Goal: Task Accomplishment & Management: Use online tool/utility

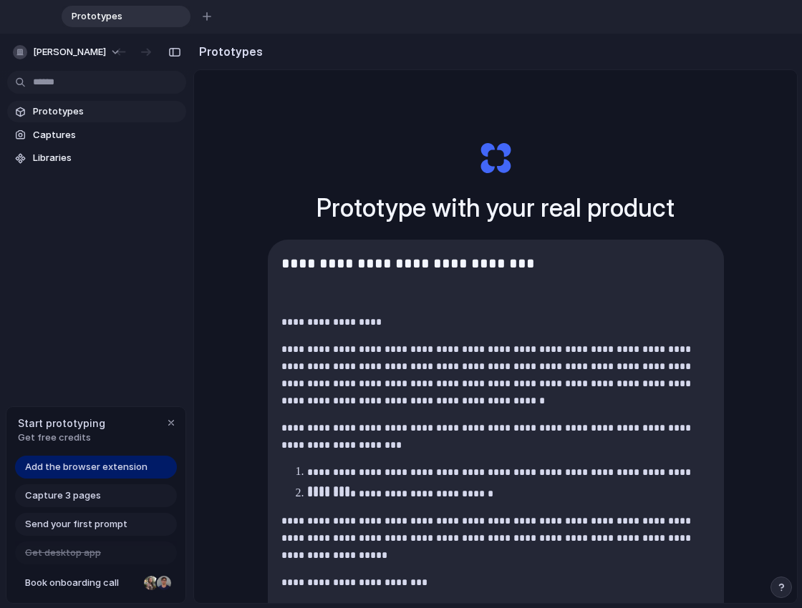
click at [424, 268] on strong "**********" at bounding box center [407, 263] width 253 height 14
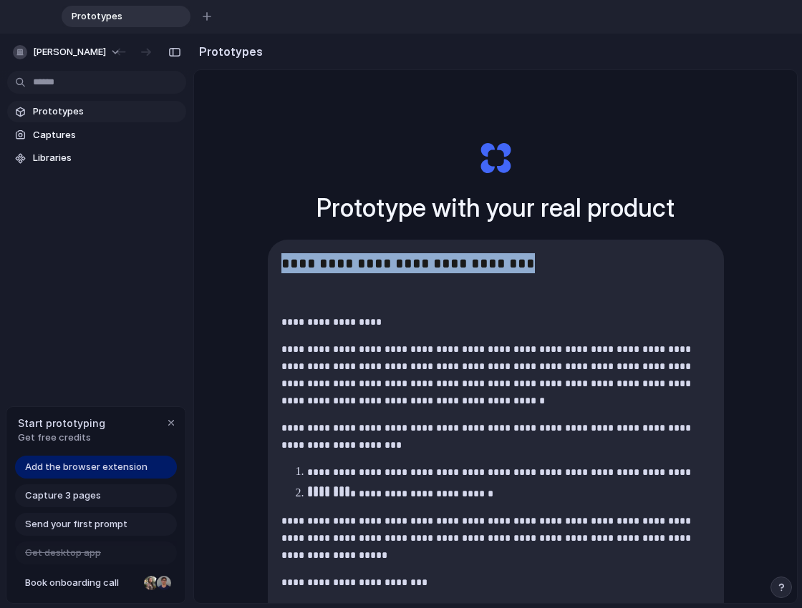
click at [424, 268] on strong "**********" at bounding box center [407, 263] width 253 height 14
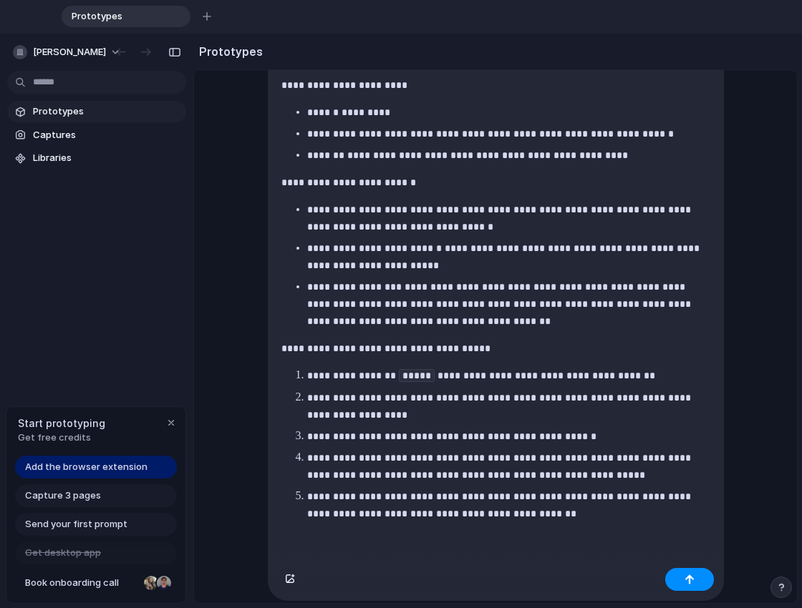
scroll to position [473, 0]
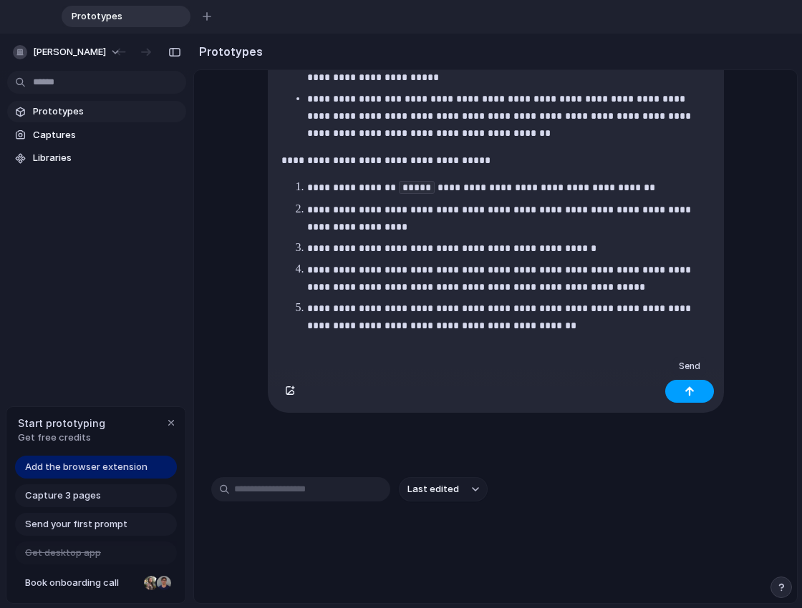
click at [681, 394] on button "button" at bounding box center [689, 391] width 49 height 23
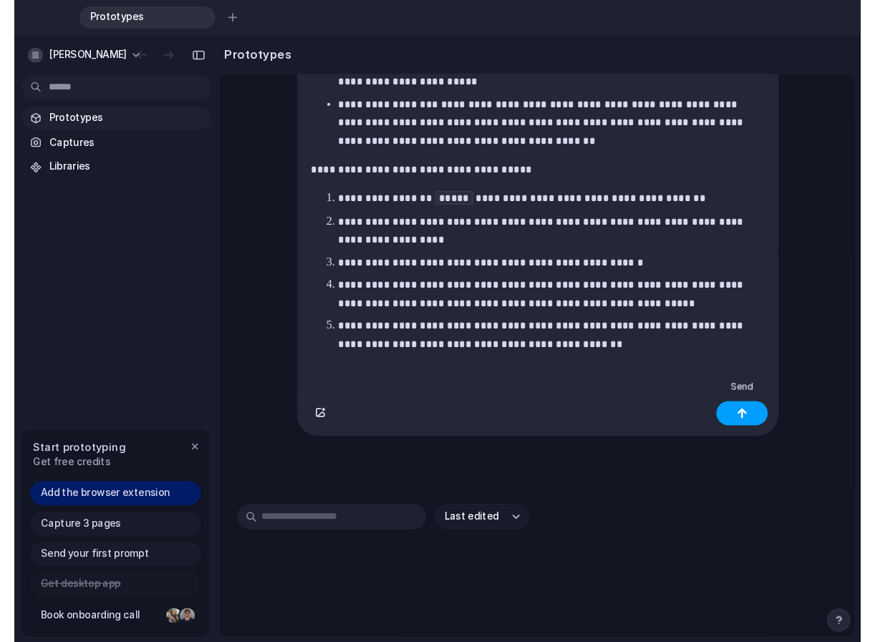
scroll to position [110, 0]
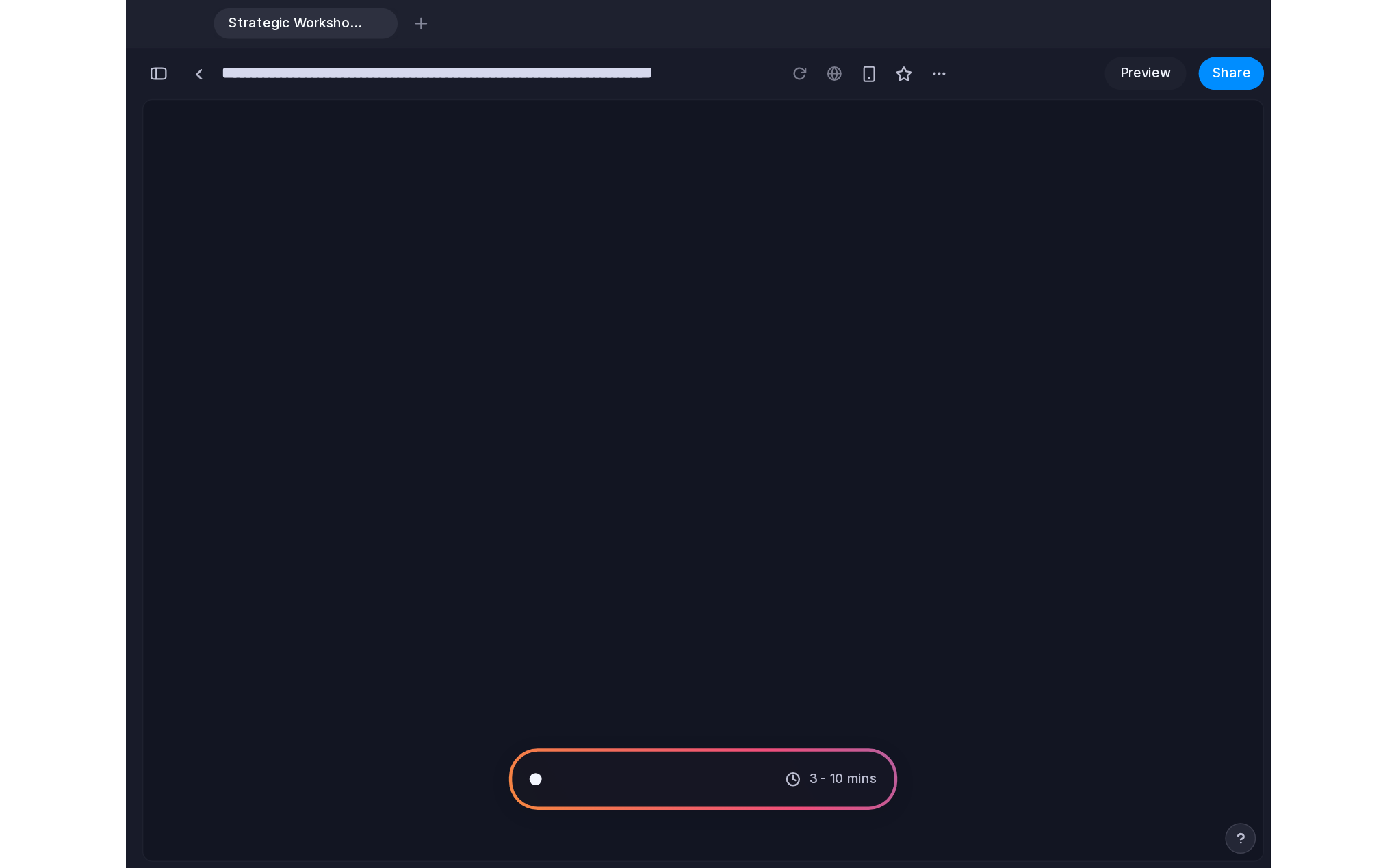
scroll to position [8586, 0]
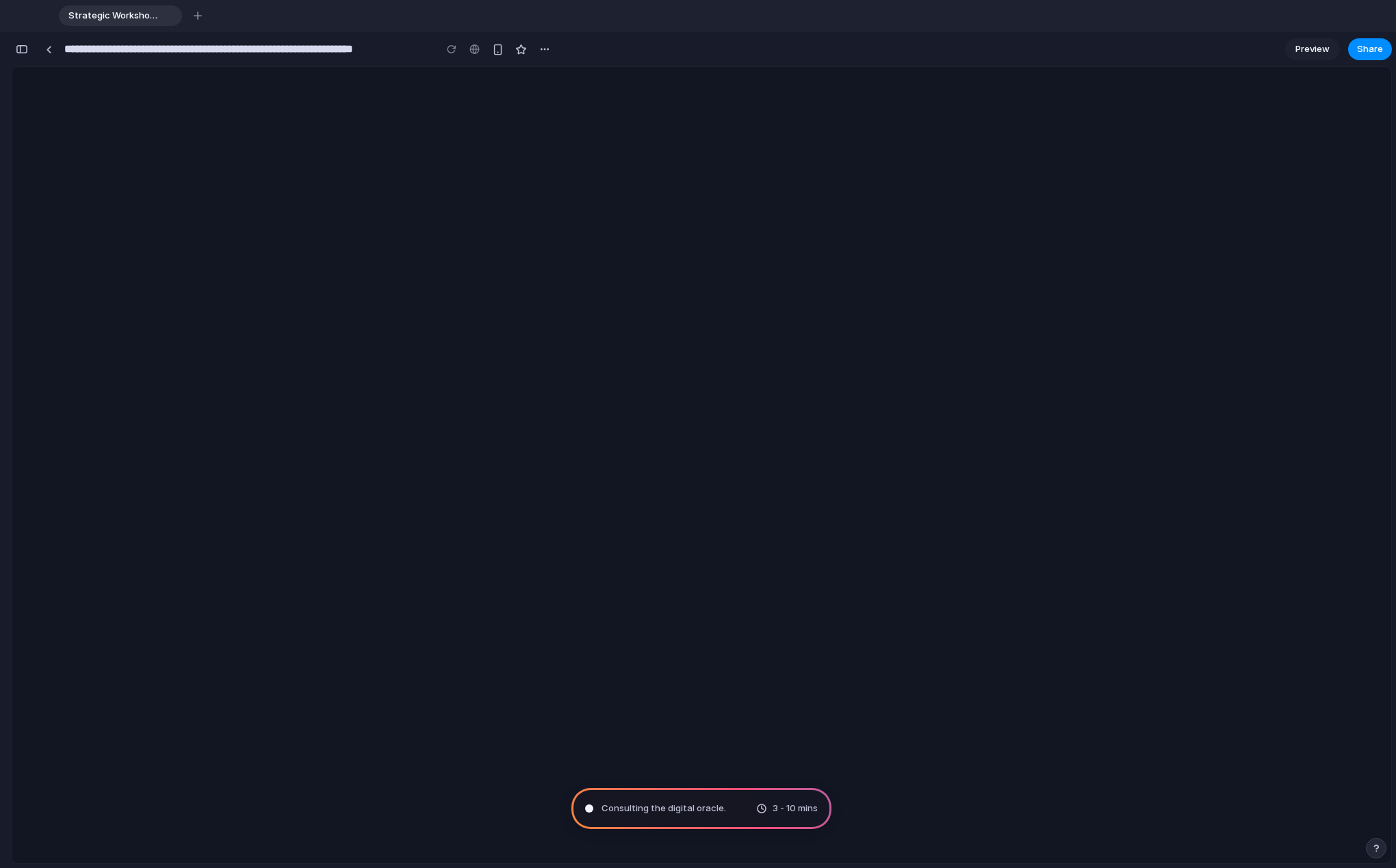
click at [766, 354] on div at bounding box center [701, 465] width 1380 height 796
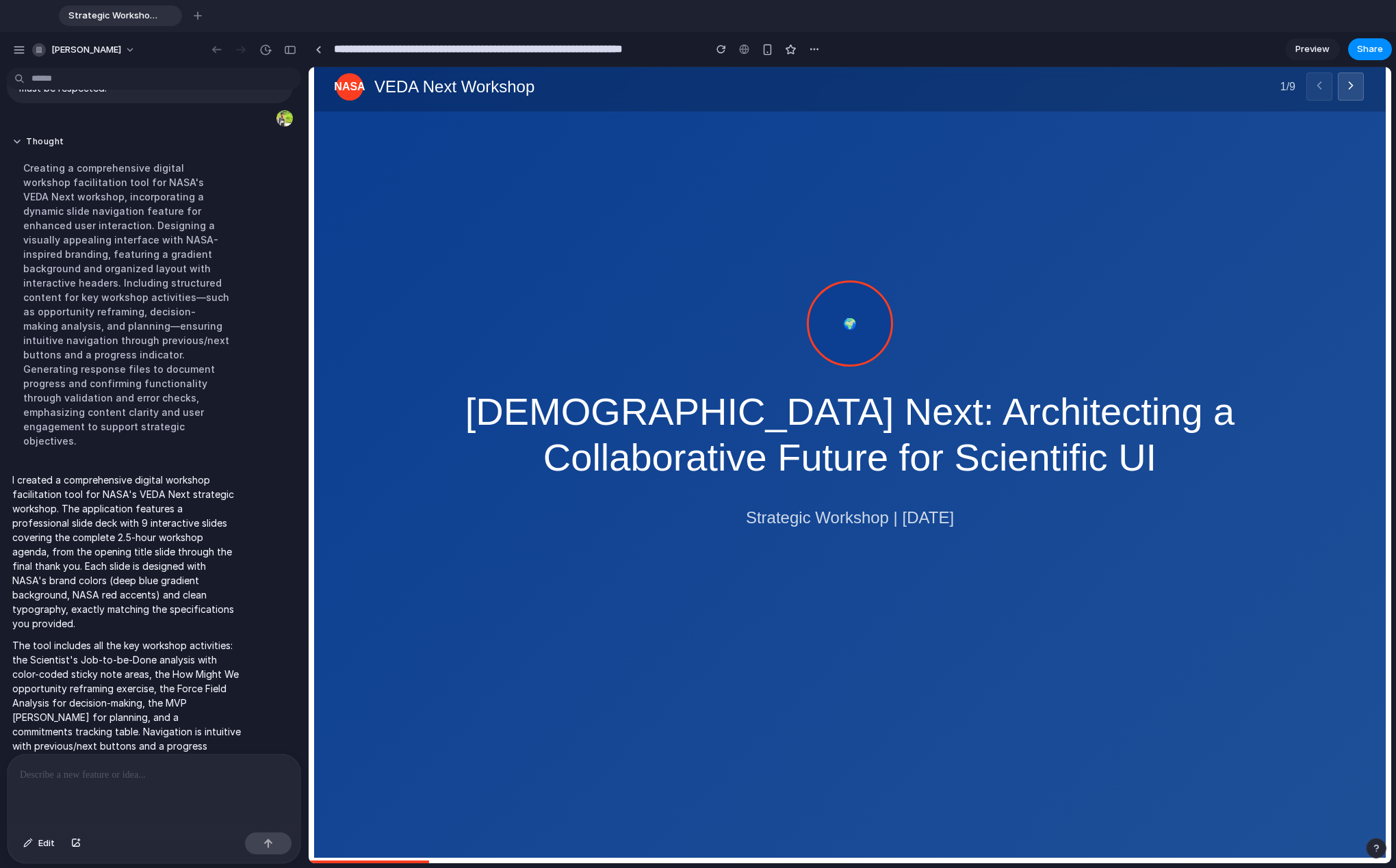
scroll to position [0, 0]
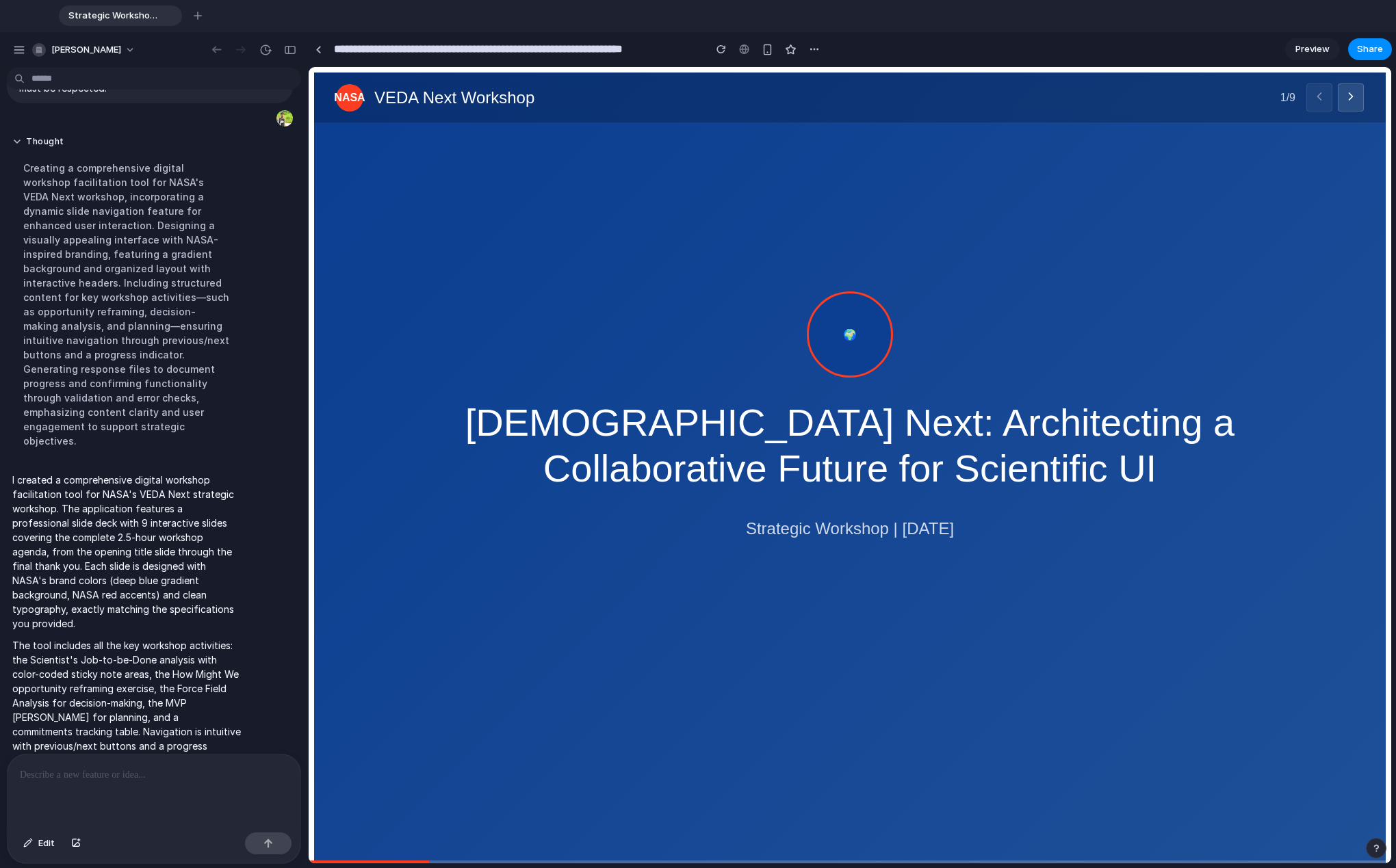
click at [766, 101] on icon at bounding box center [1351, 97] width 13 height 13
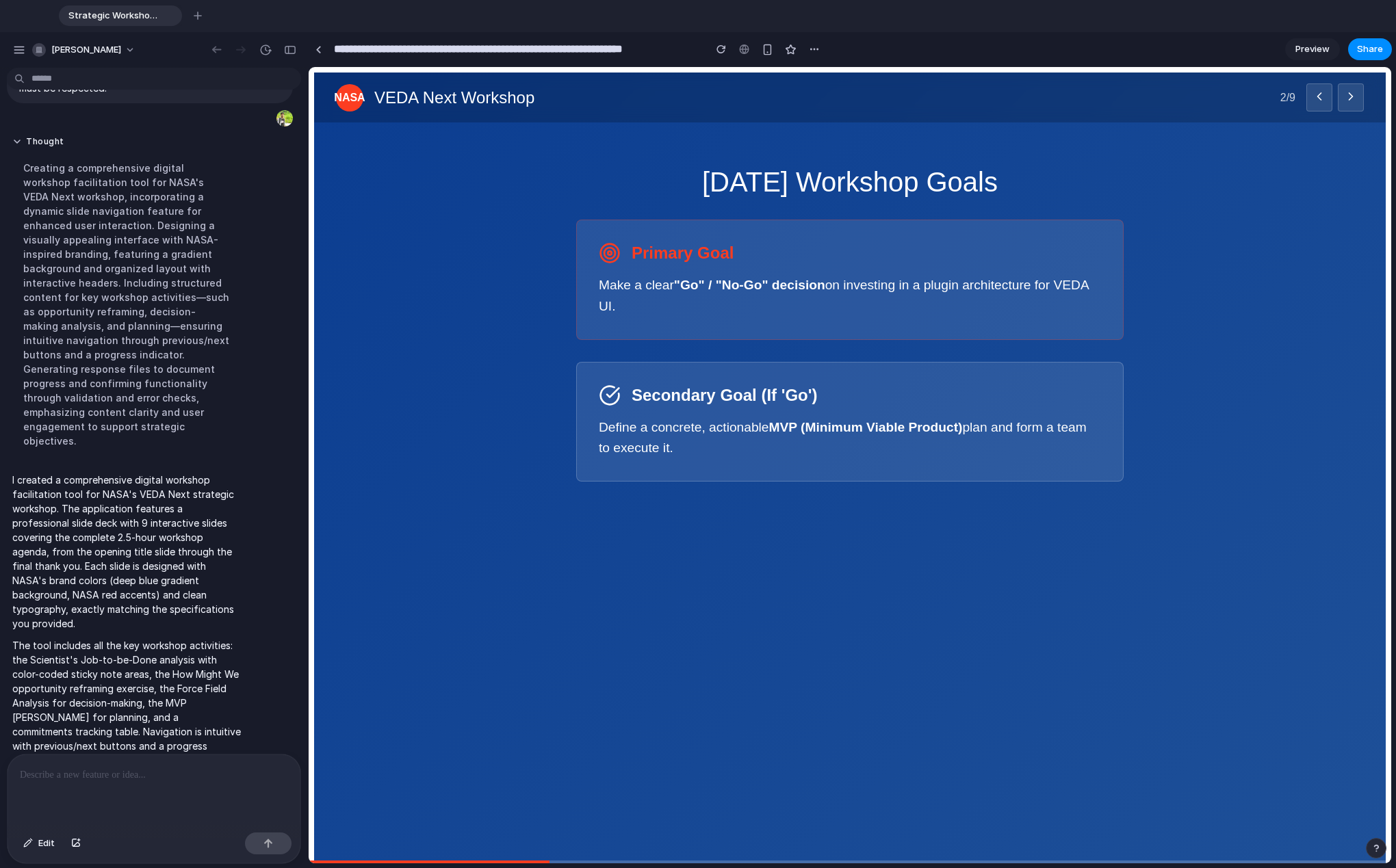
click at [766, 98] on icon at bounding box center [1351, 96] width 4 height 7
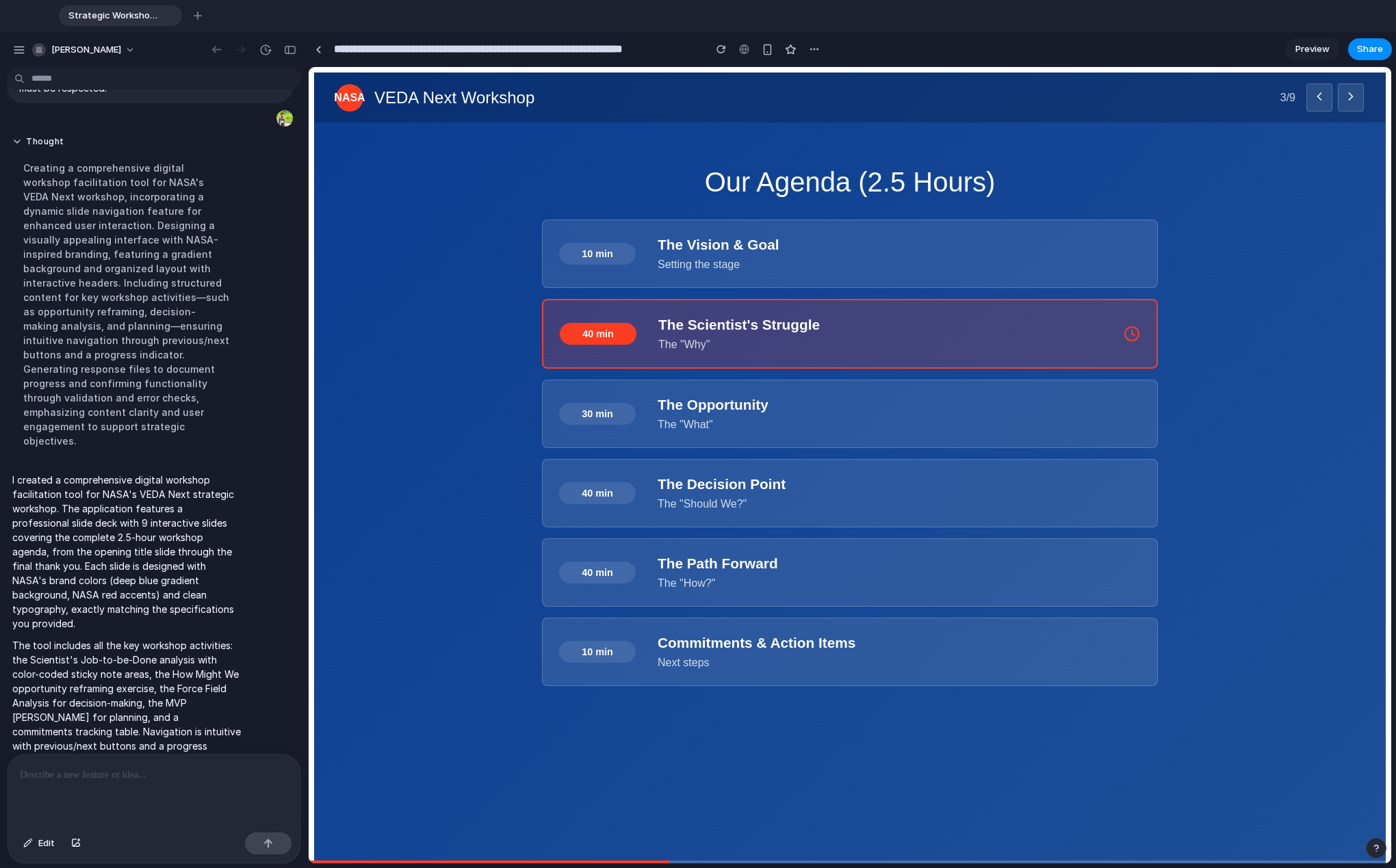
click at [766, 102] on icon at bounding box center [1351, 97] width 13 height 13
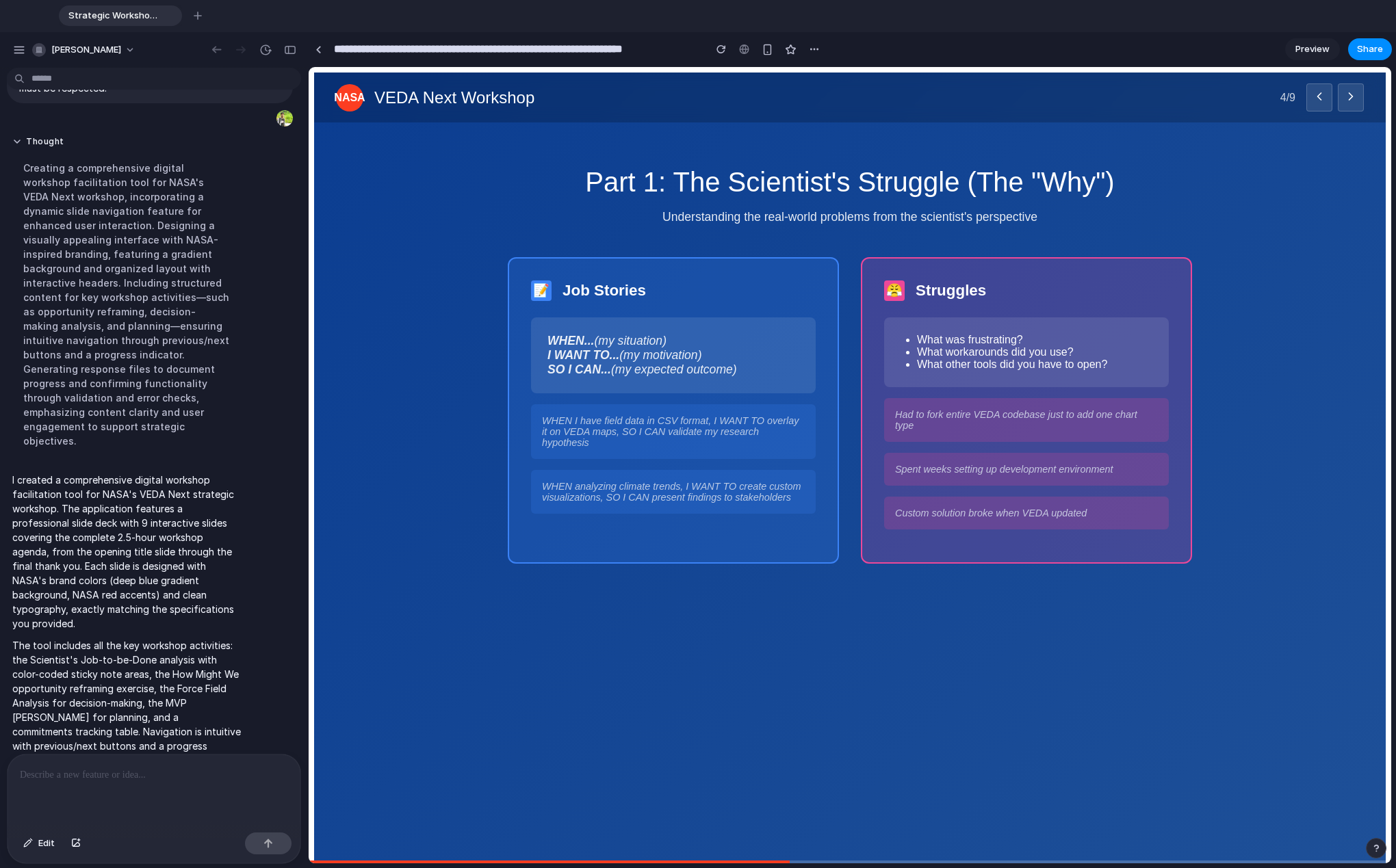
click at [766, 91] on icon at bounding box center [1351, 97] width 13 height 13
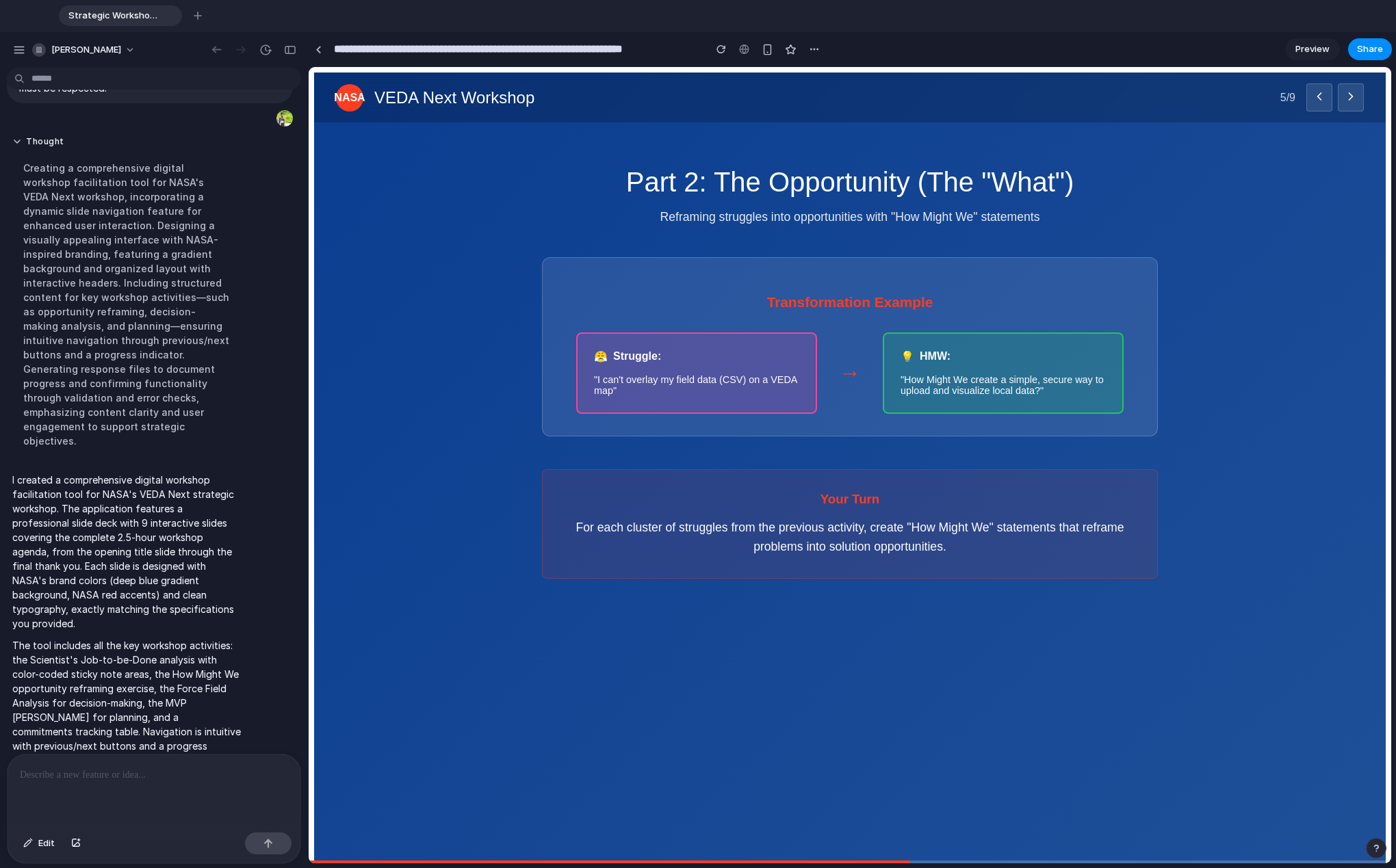
click at [766, 102] on icon at bounding box center [1351, 97] width 13 height 13
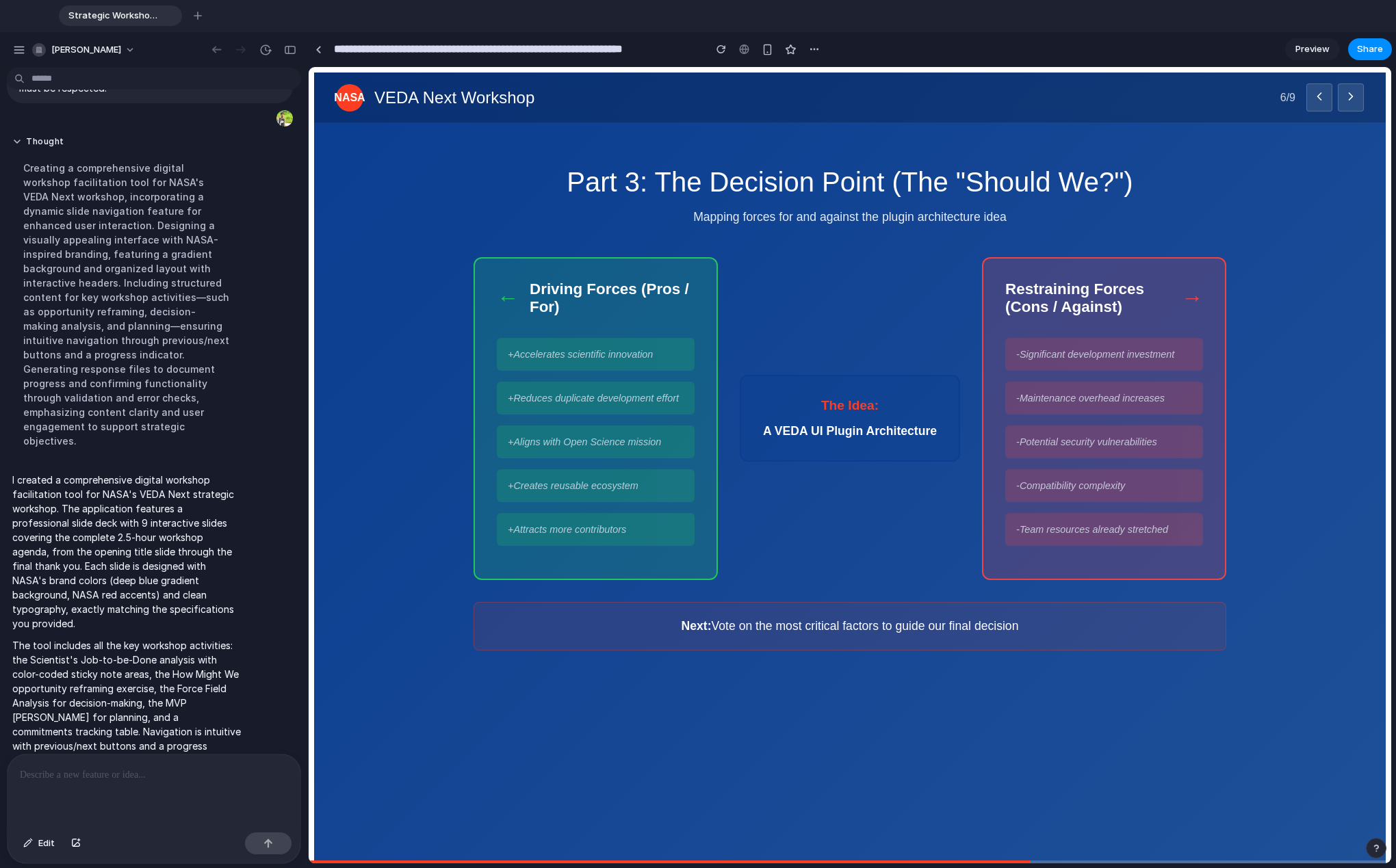
click at [766, 96] on icon at bounding box center [1351, 97] width 13 height 13
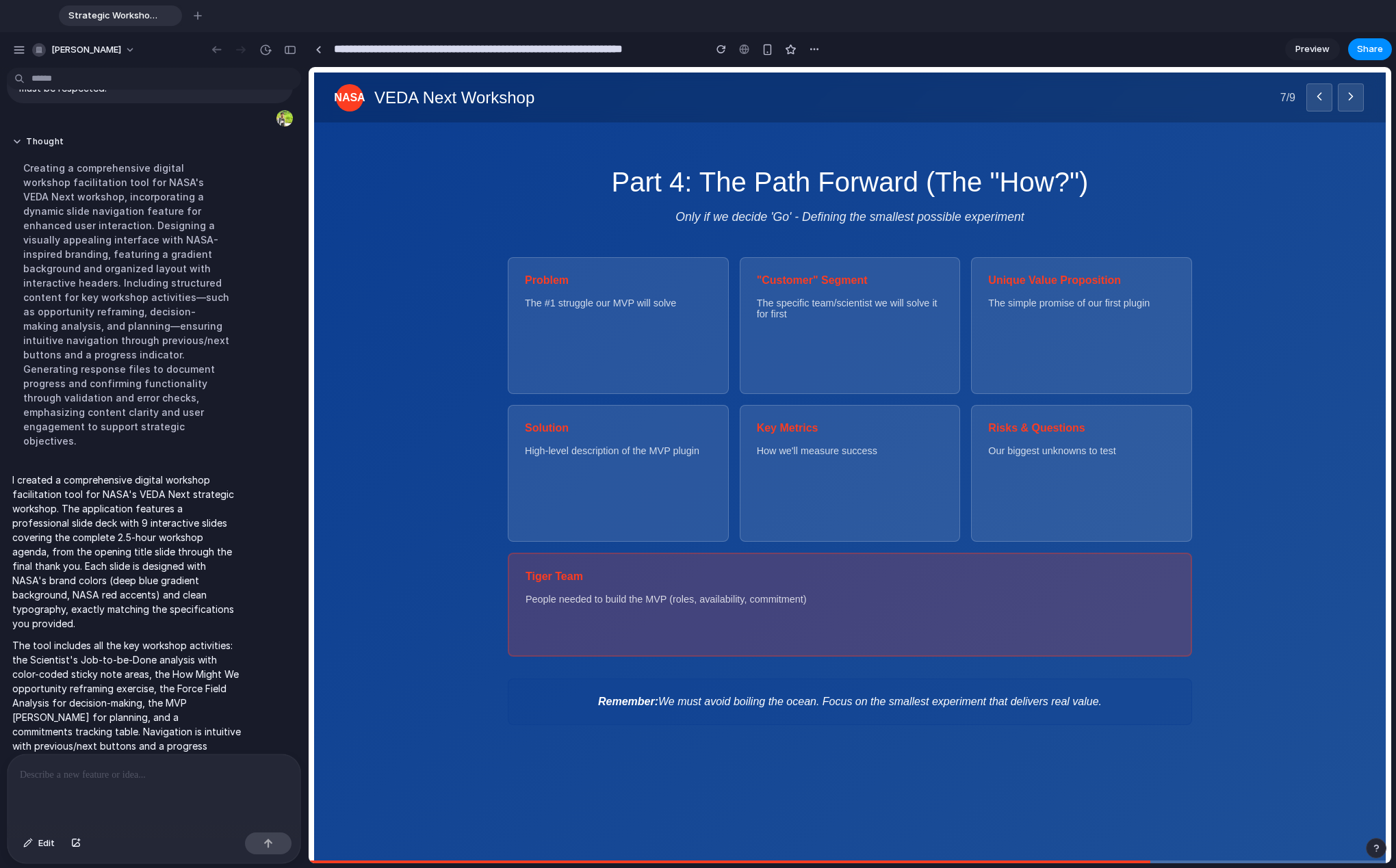
click at [766, 96] on icon at bounding box center [1351, 97] width 13 height 13
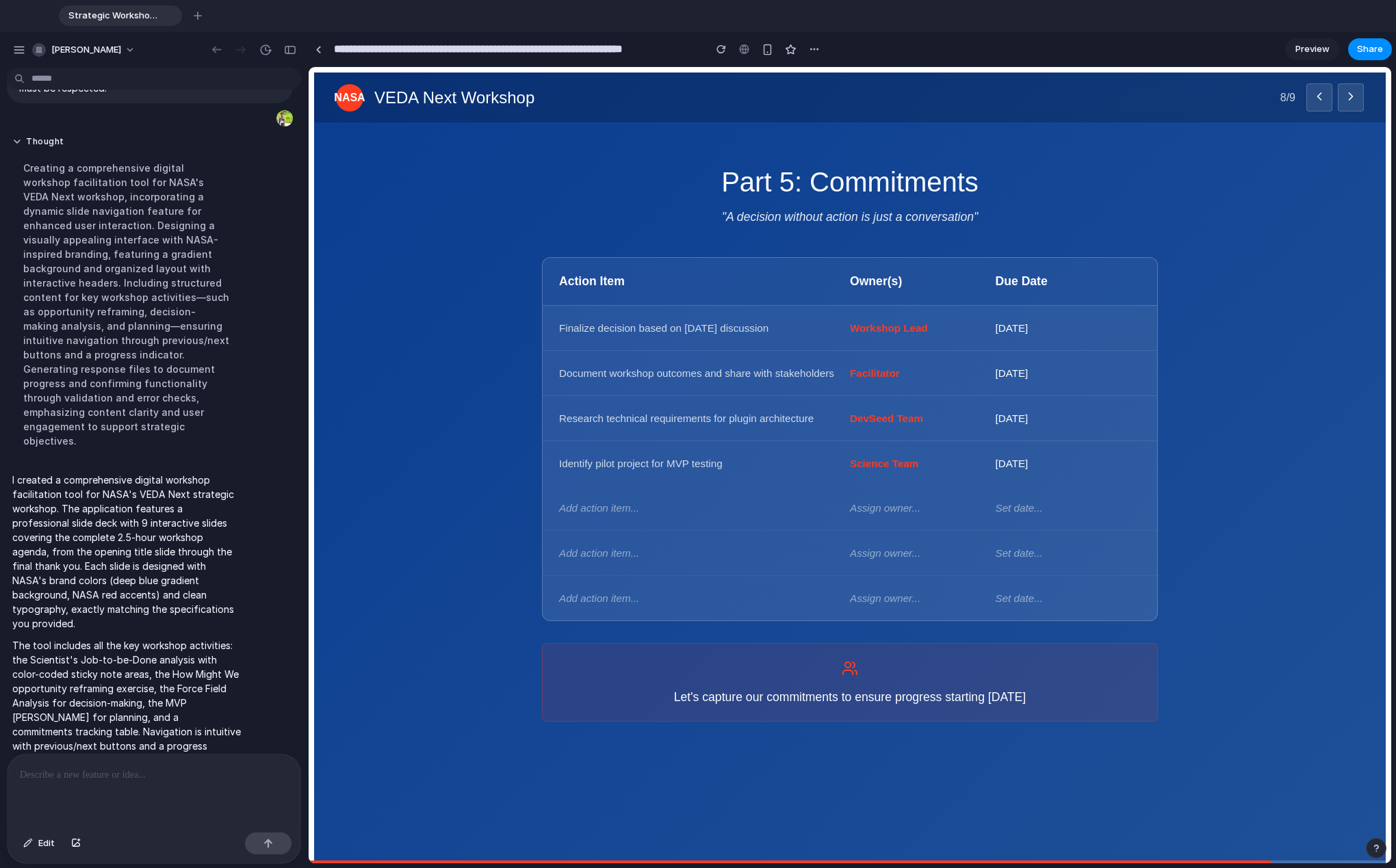
click at [766, 96] on icon at bounding box center [1351, 97] width 13 height 13
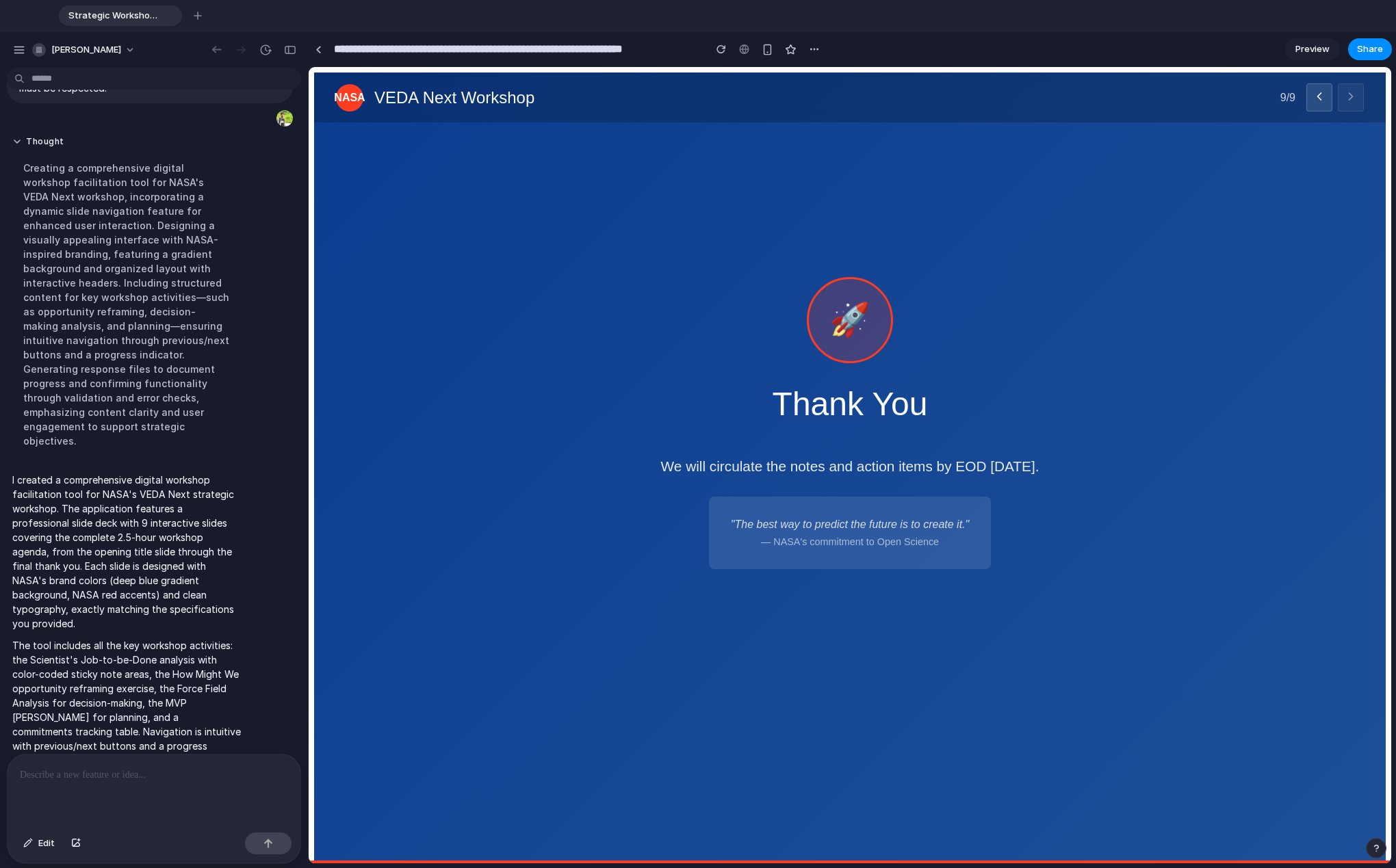
click at [119, 581] on p at bounding box center [154, 774] width 269 height 16
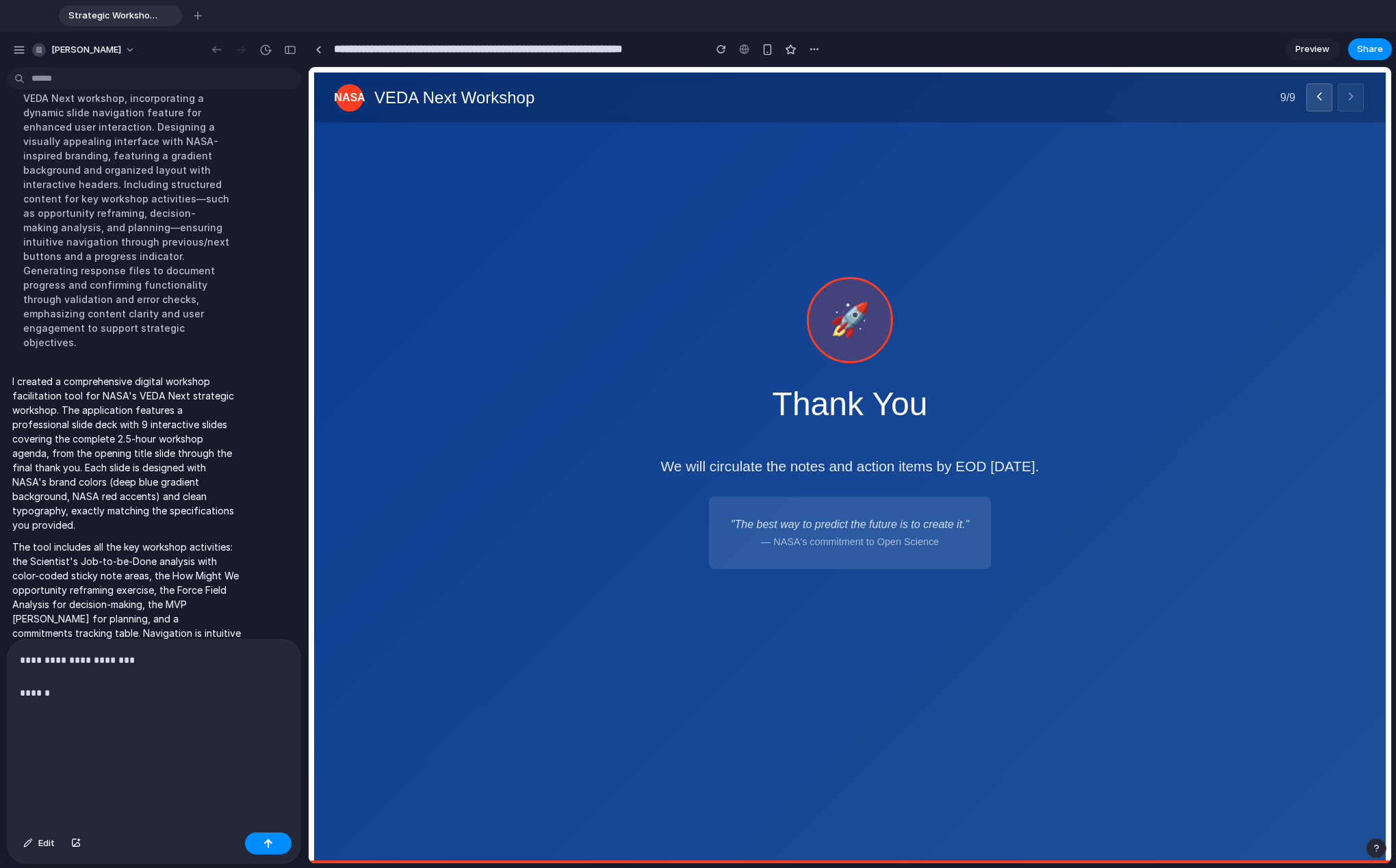
scroll to position [4341, 0]
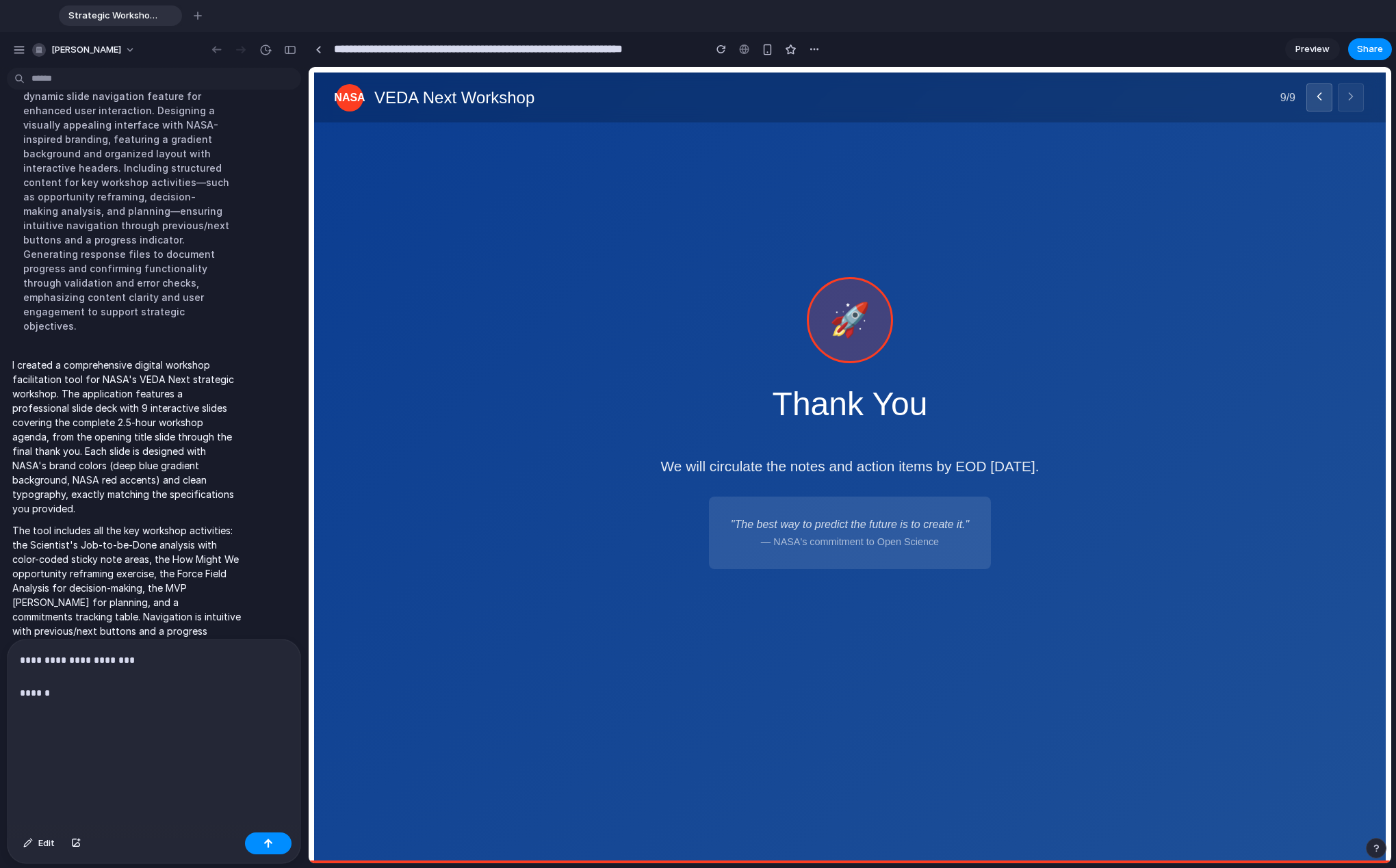
click at [96, 581] on p "**********" at bounding box center [154, 717] width 269 height 131
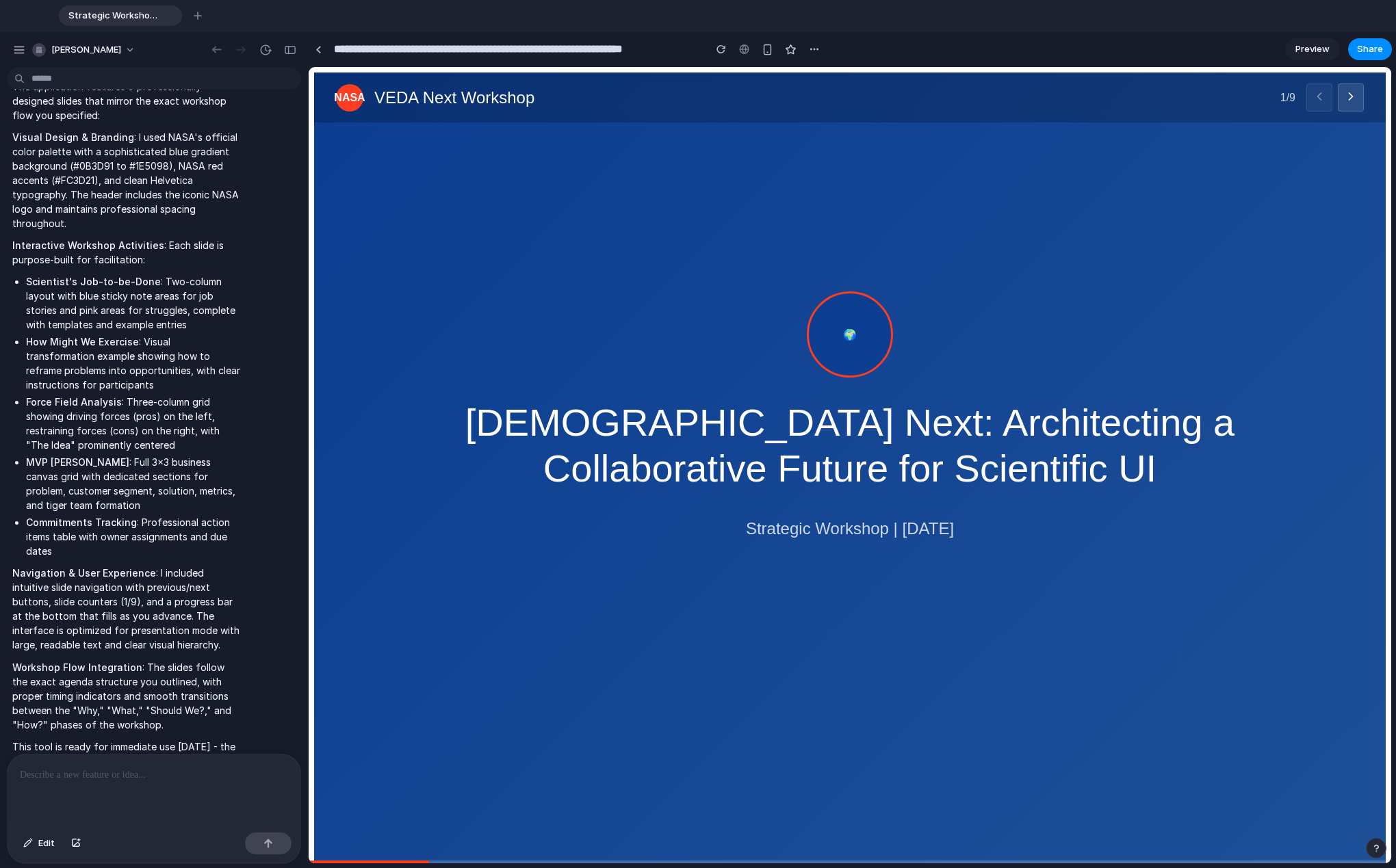
scroll to position [11, 0]
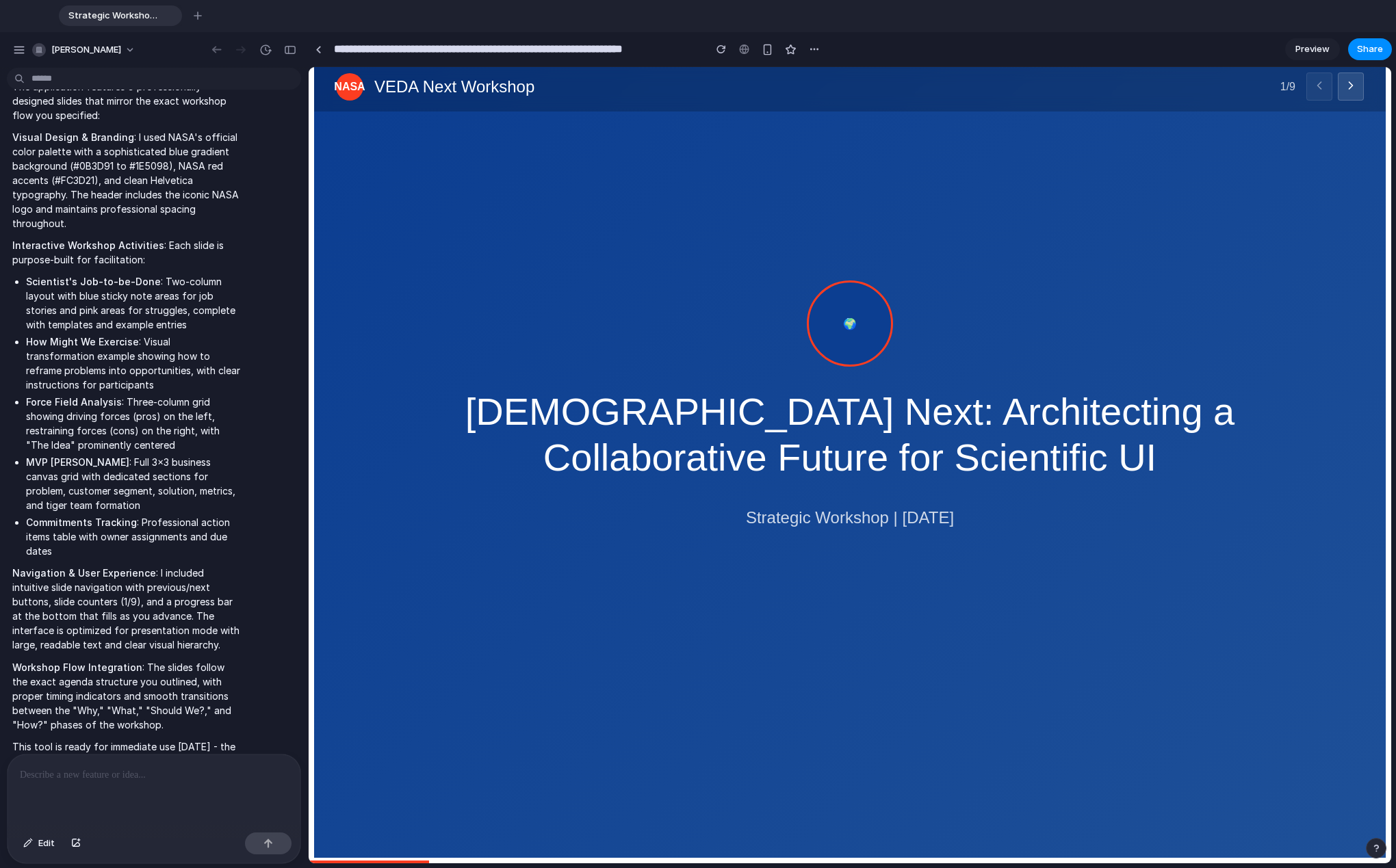
click at [105, 581] on p at bounding box center [154, 774] width 269 height 16
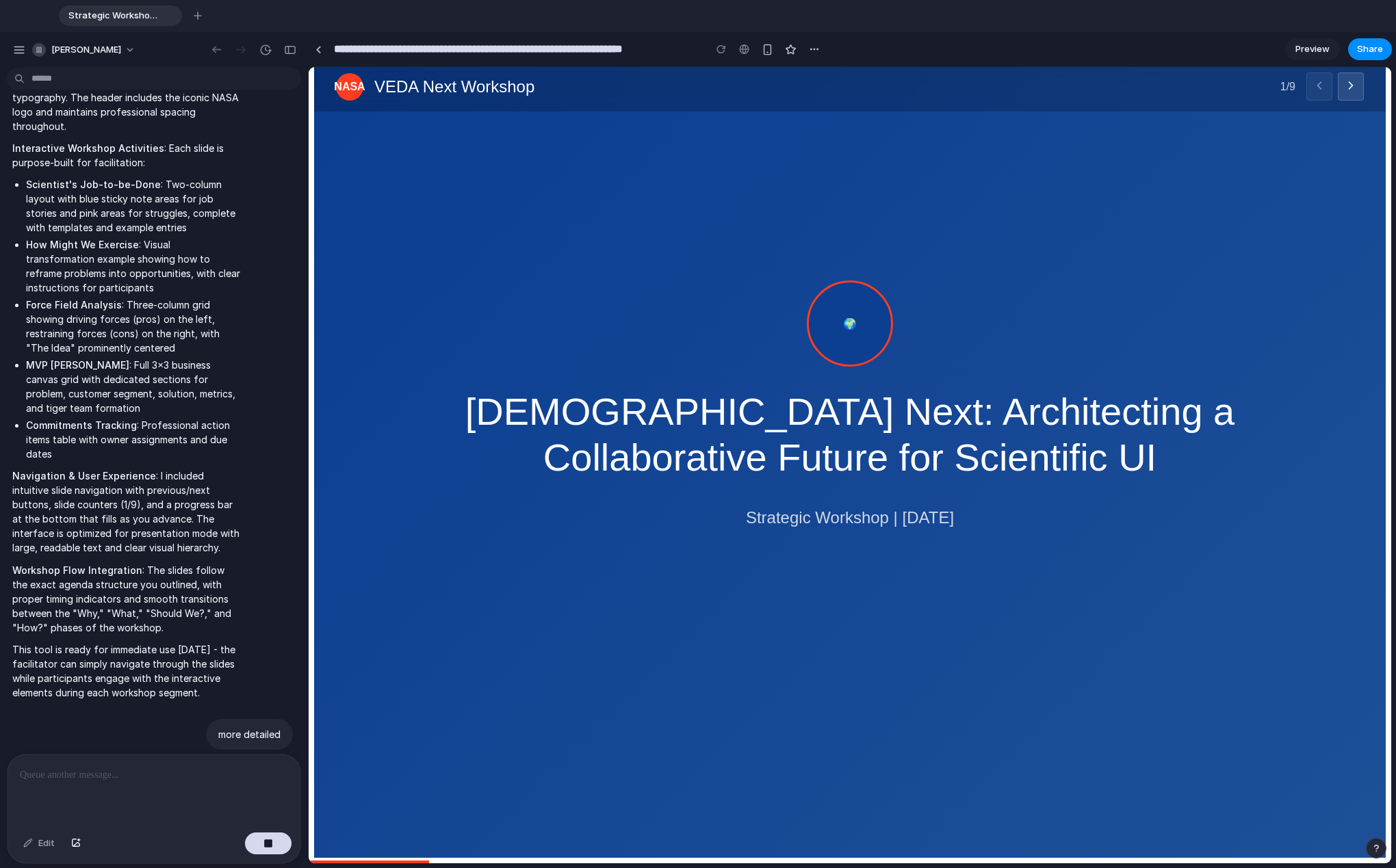
click at [766, 85] on icon at bounding box center [1351, 85] width 13 height 13
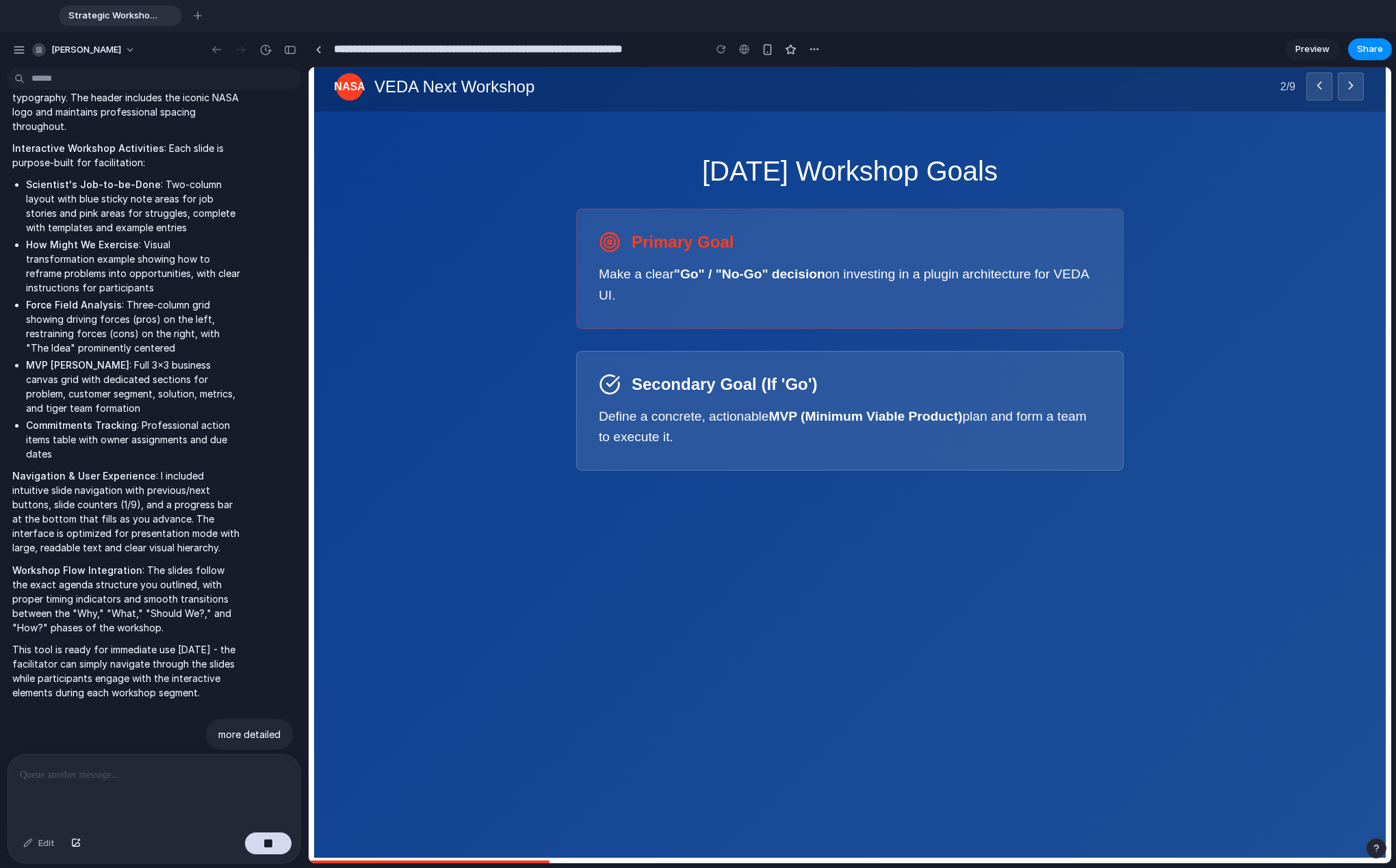
click at [766, 85] on icon at bounding box center [1351, 85] width 13 height 13
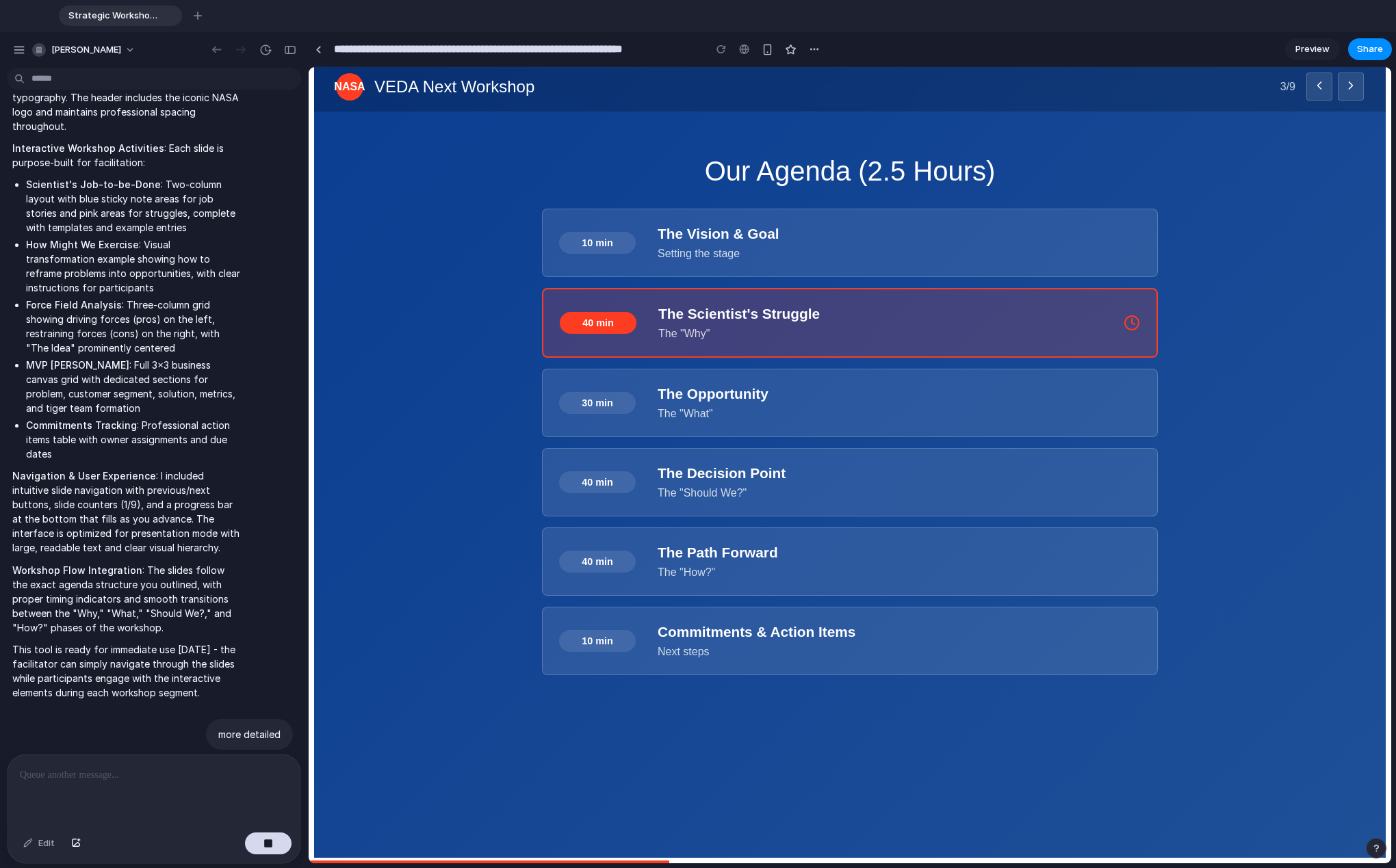
click at [766, 85] on icon at bounding box center [1351, 85] width 13 height 13
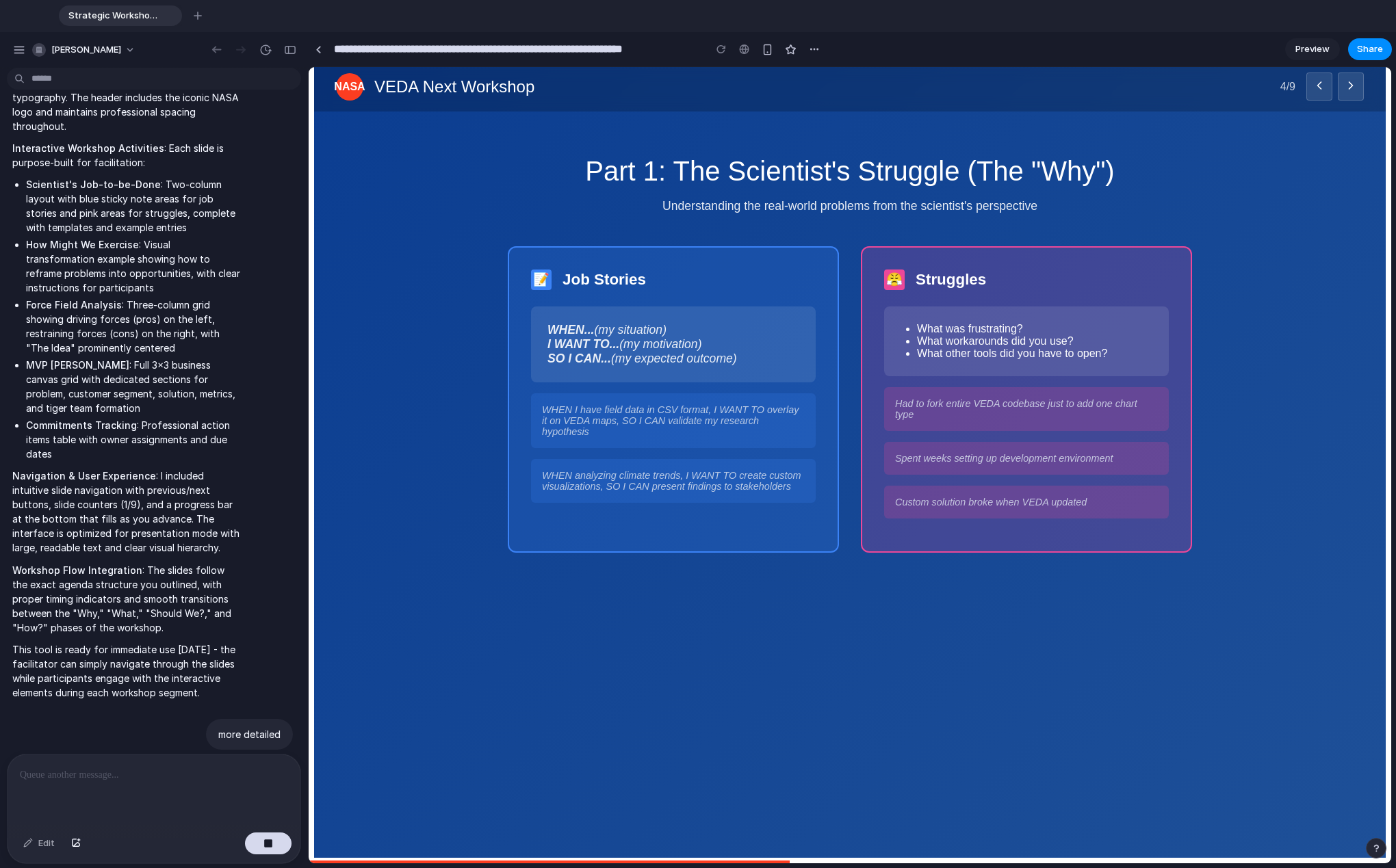
click at [766, 85] on icon at bounding box center [1351, 85] width 13 height 13
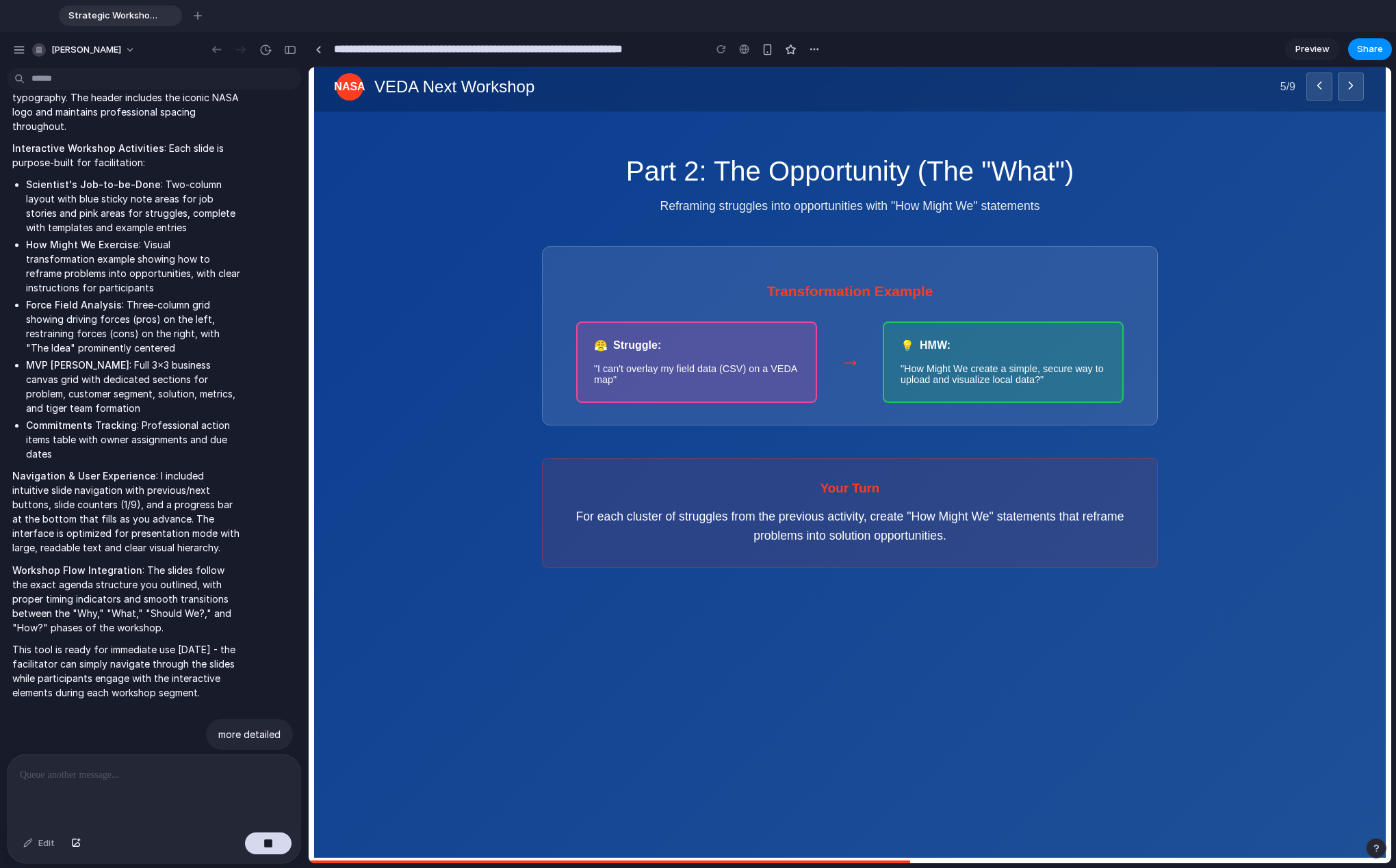
click at [766, 85] on icon at bounding box center [1351, 85] width 13 height 13
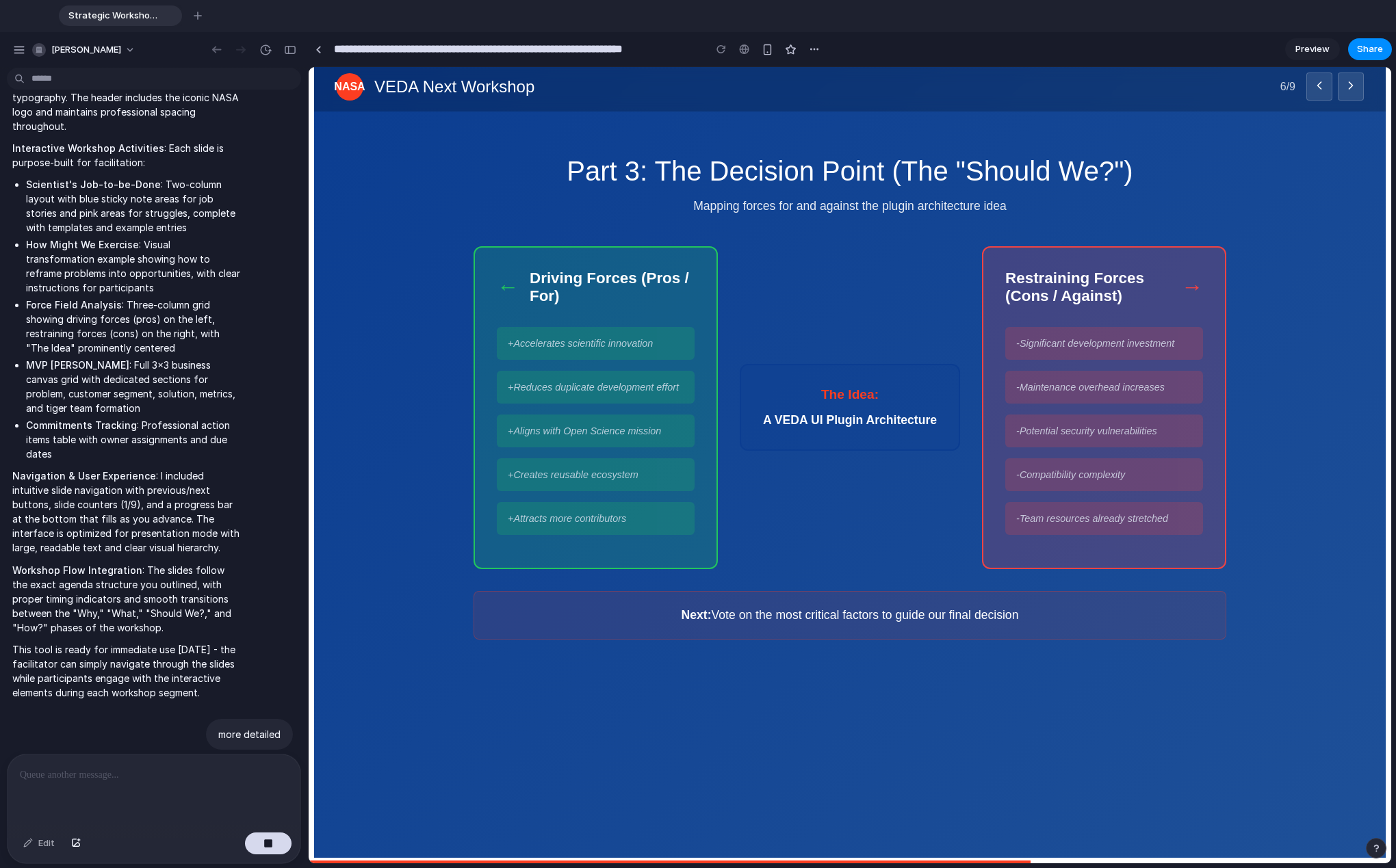
click at [766, 85] on icon at bounding box center [1351, 85] width 13 height 13
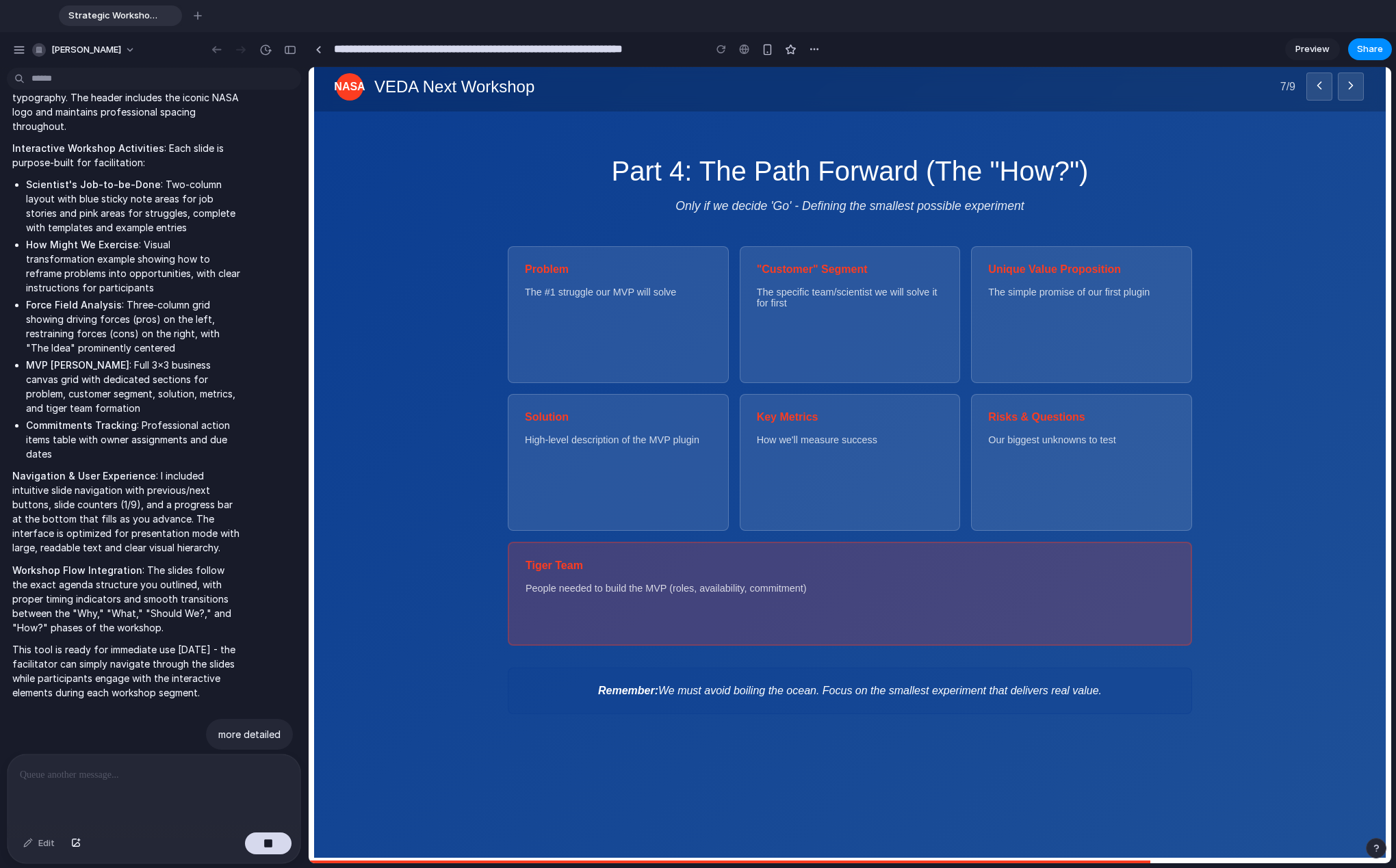
click at [766, 85] on icon at bounding box center [1351, 85] width 13 height 13
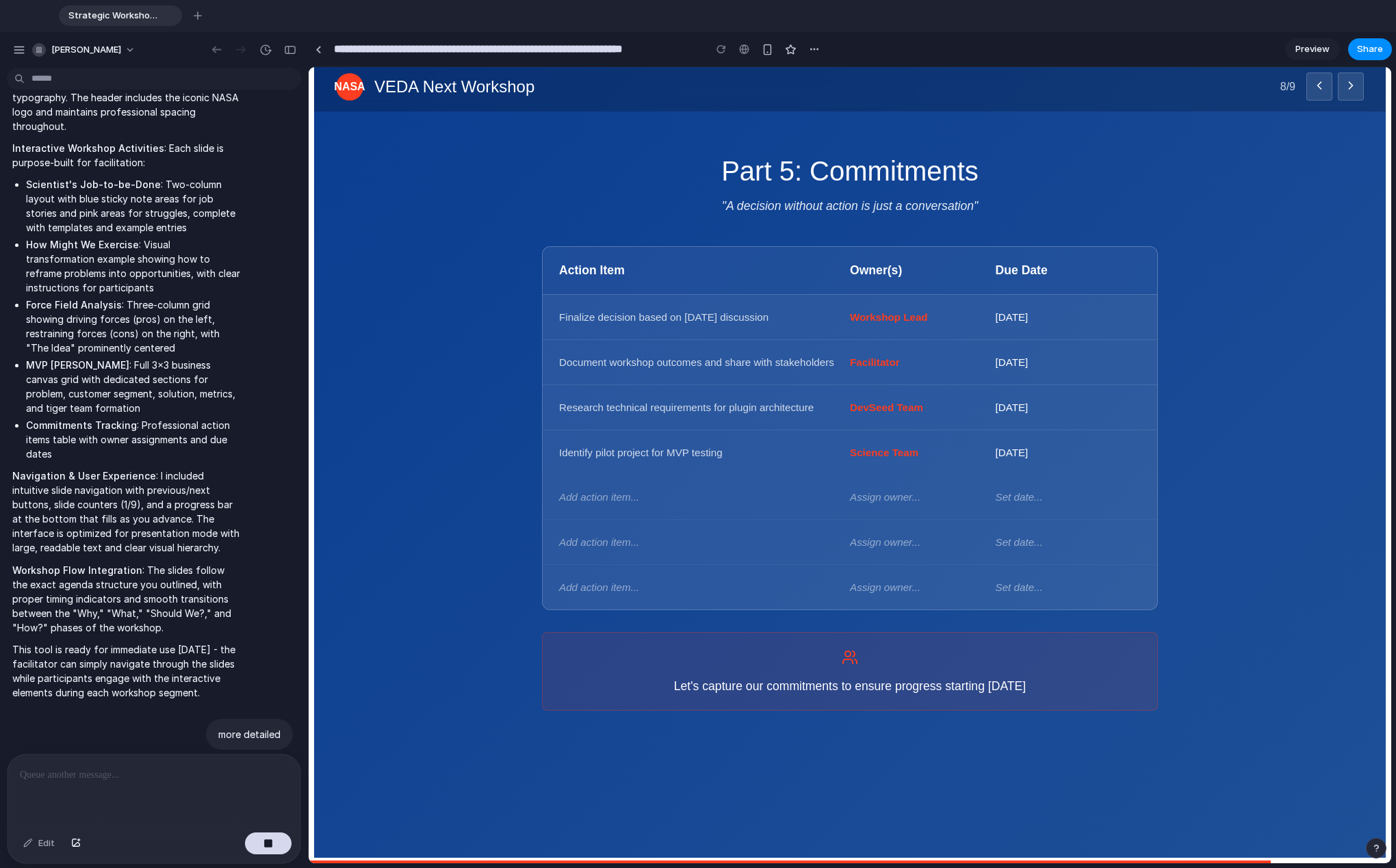
click at [766, 85] on icon at bounding box center [1351, 85] width 13 height 13
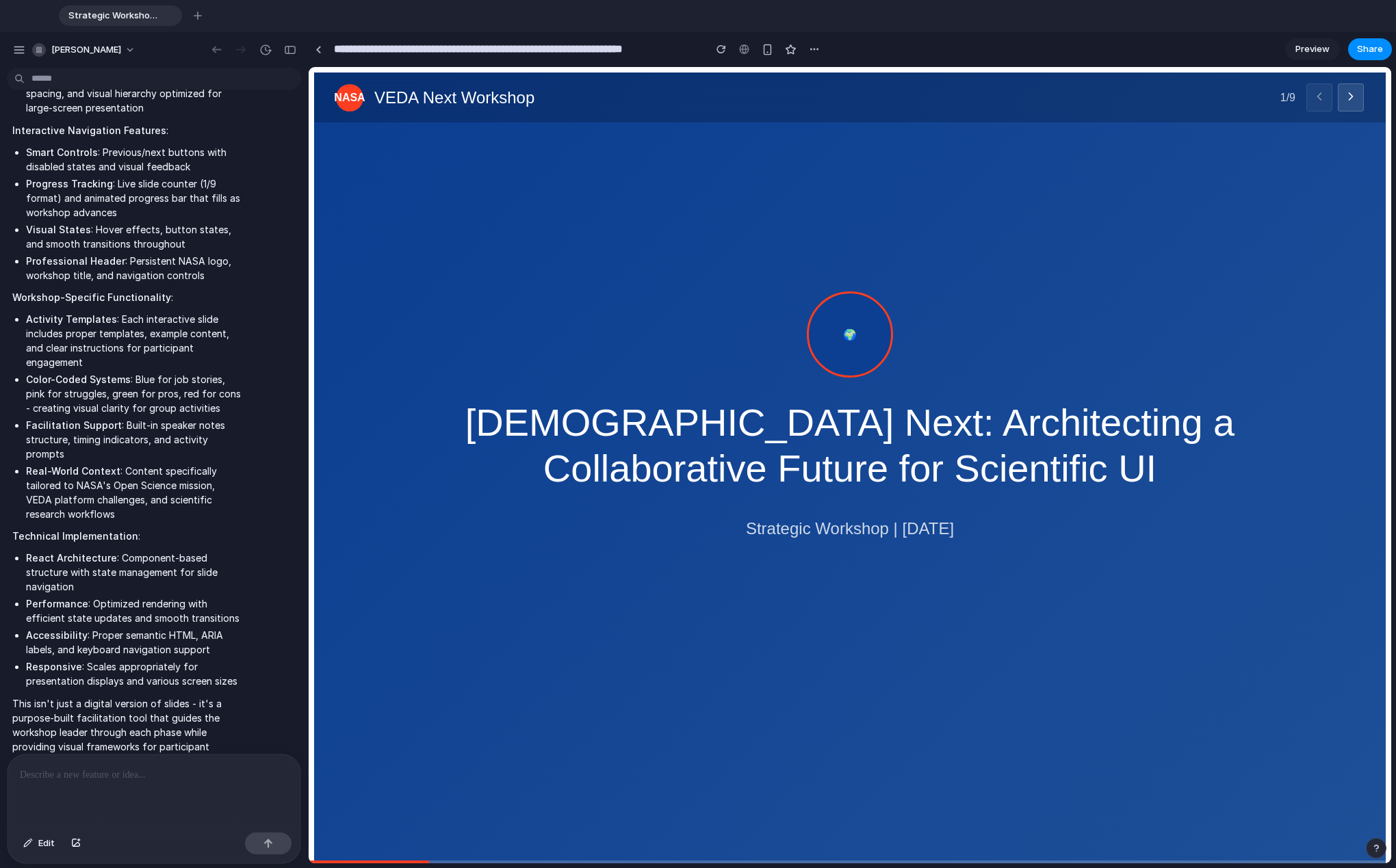
scroll to position [0, 0]
